Goal: Find specific page/section

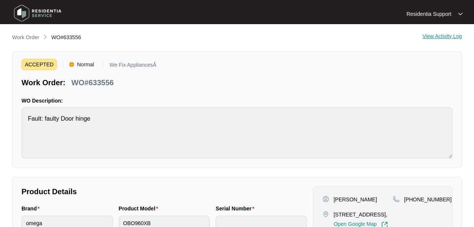
scroll to position [244, 0]
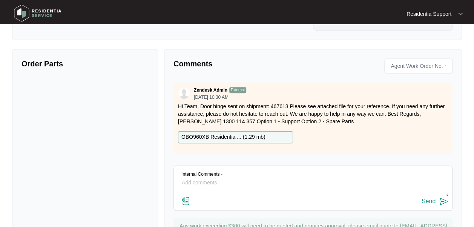
click at [50, 13] on img at bounding box center [37, 13] width 53 height 23
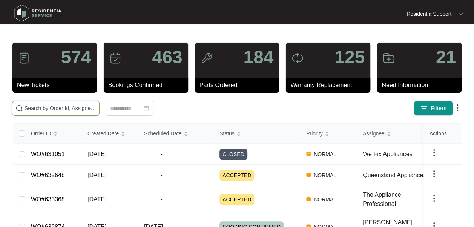
click at [45, 110] on input "text" at bounding box center [60, 108] width 72 height 8
click at [45, 110] on input "p" at bounding box center [60, 108] width 72 height 8
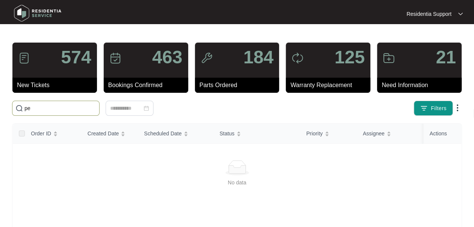
type input "p"
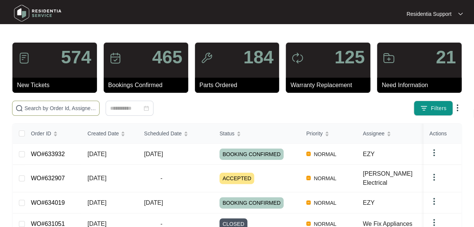
click at [55, 110] on input "text" at bounding box center [60, 108] width 72 height 8
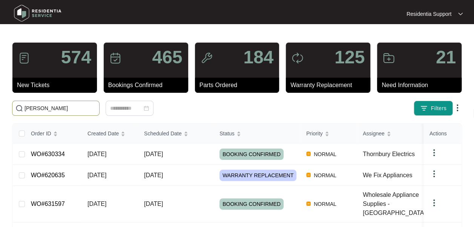
type input "[PERSON_NAME]"
click at [43, 151] on link "WO#630334" at bounding box center [48, 154] width 34 height 6
